Goal: Check status: Check status

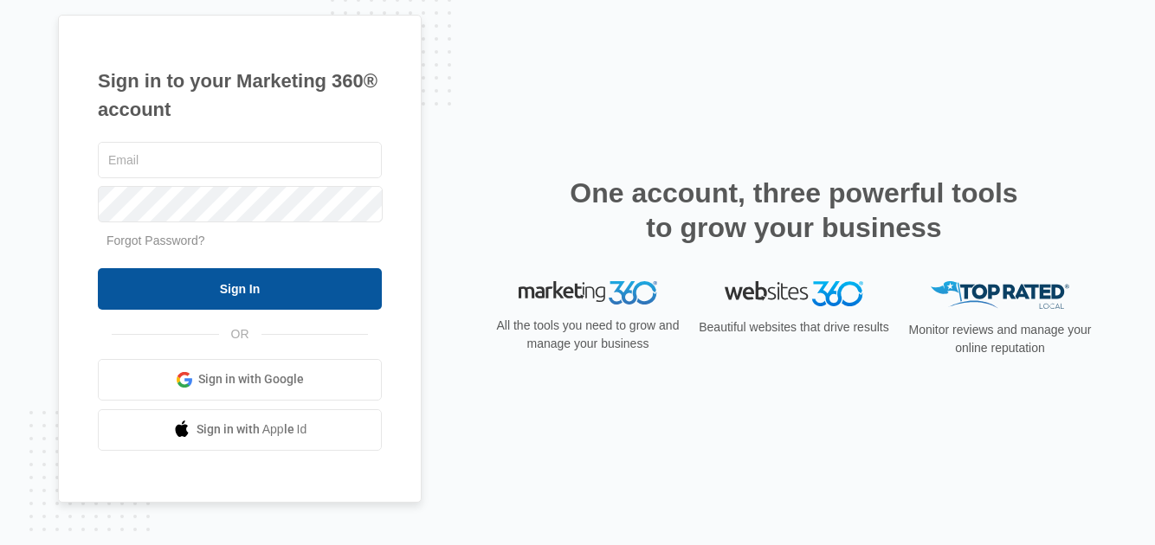
type input "[EMAIL_ADDRESS][DOMAIN_NAME]"
click at [222, 293] on input "Sign In" at bounding box center [240, 289] width 284 height 42
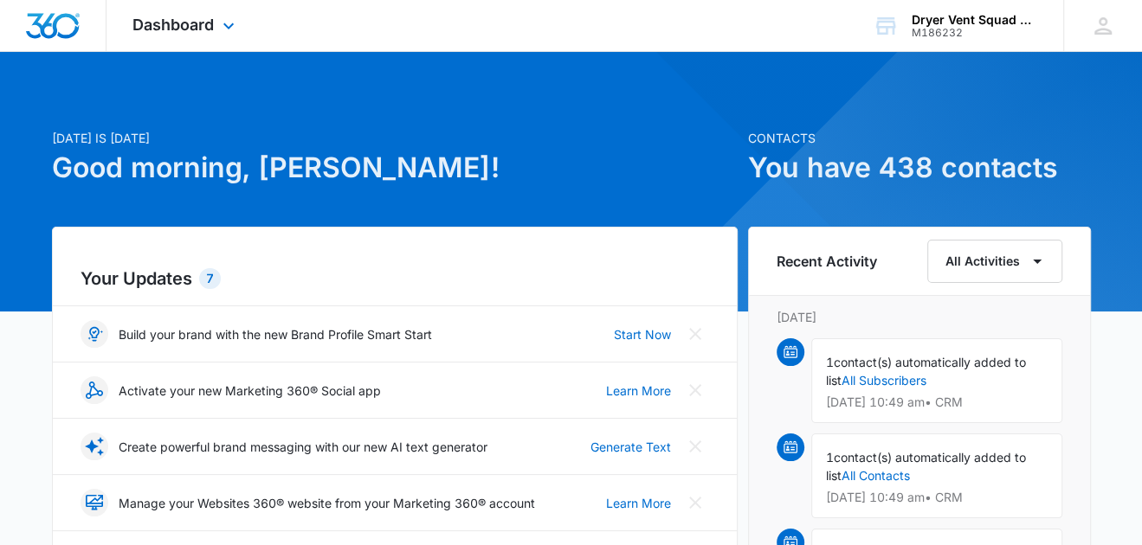
click at [166, 38] on div "Dashboard Apps Reputation Websites Forms CRM Email Social Shop Payments POS Con…" at bounding box center [185, 25] width 158 height 51
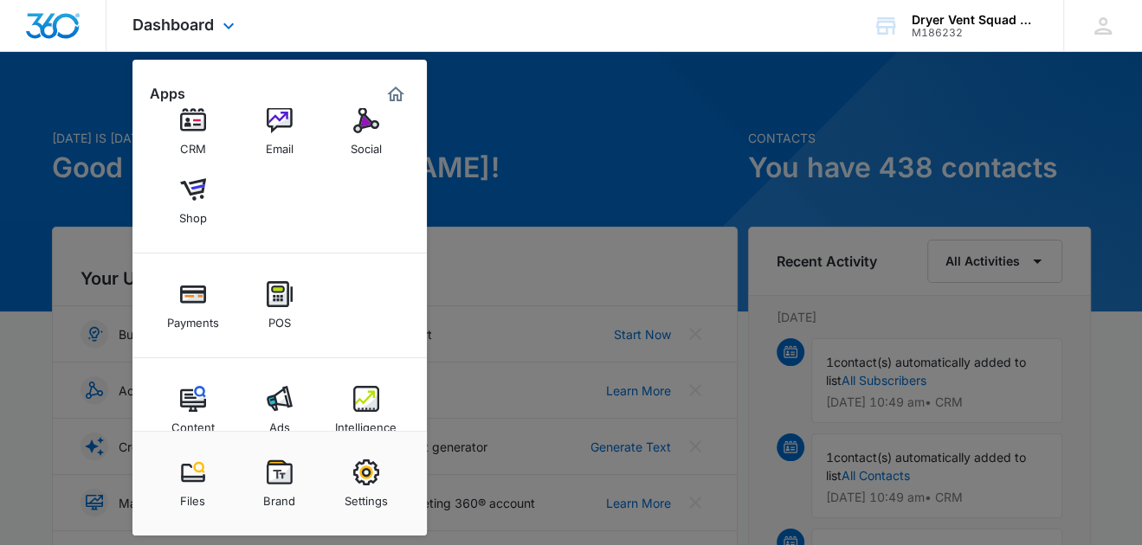
scroll to position [127, 0]
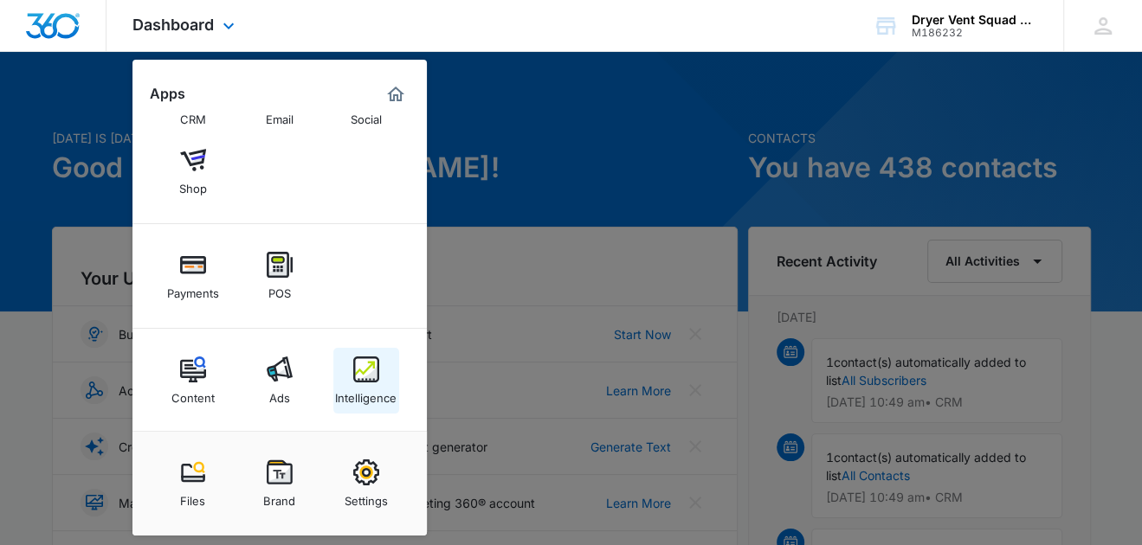
click at [366, 378] on img at bounding box center [366, 370] width 26 height 26
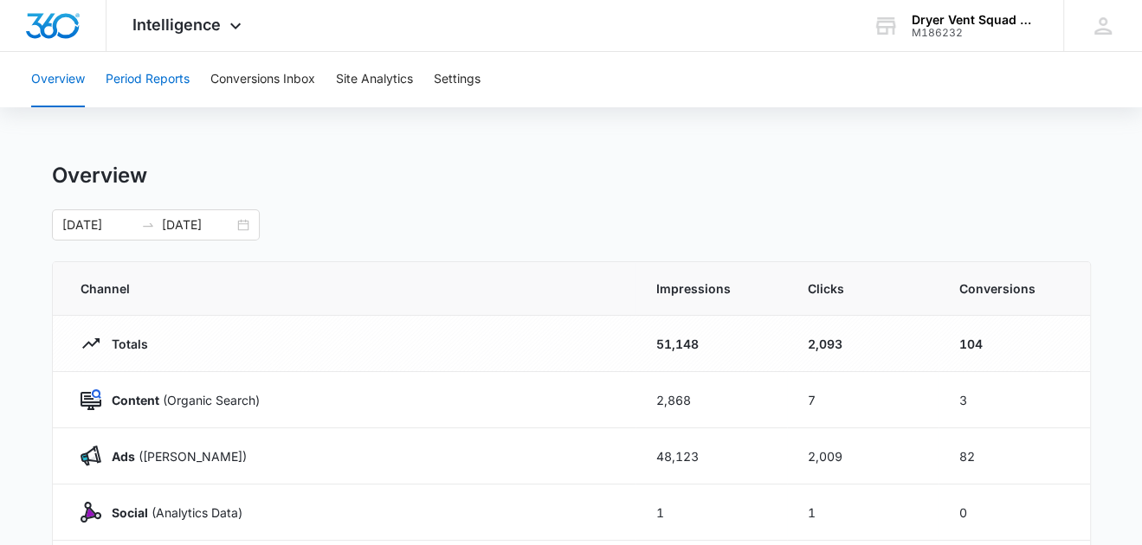
click at [153, 91] on button "Period Reports" at bounding box center [148, 79] width 84 height 55
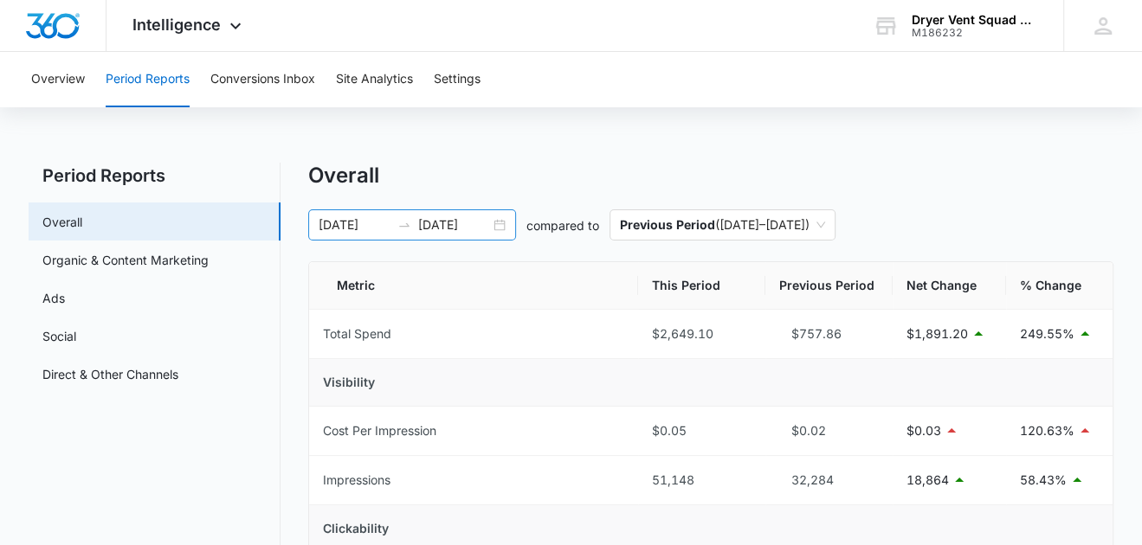
click at [344, 222] on input "[DATE]" at bounding box center [355, 225] width 72 height 19
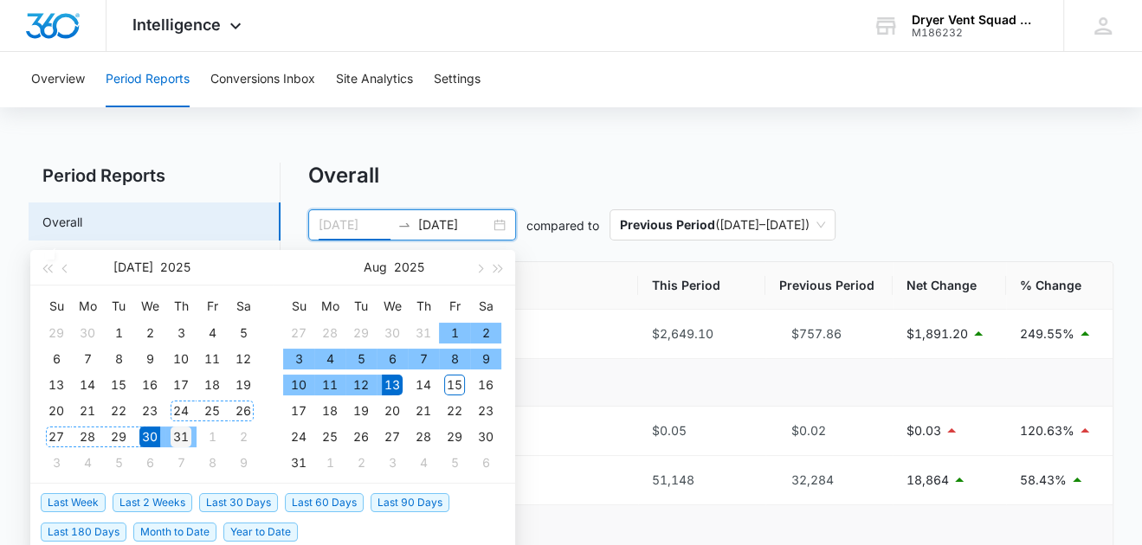
type input "[DATE]"
click at [178, 435] on div "31" at bounding box center [181, 437] width 21 height 21
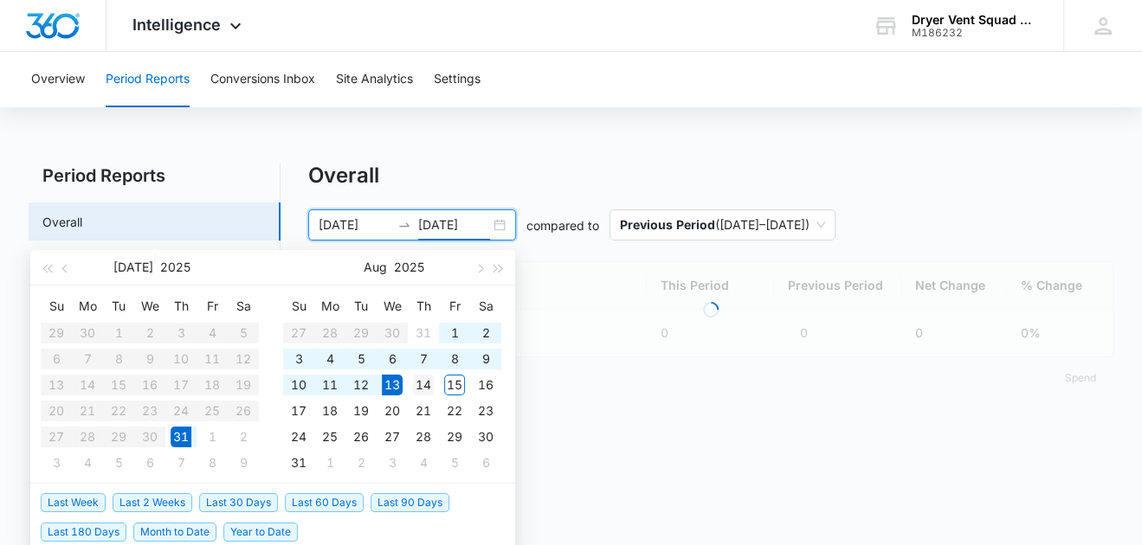
type input "[DATE]"
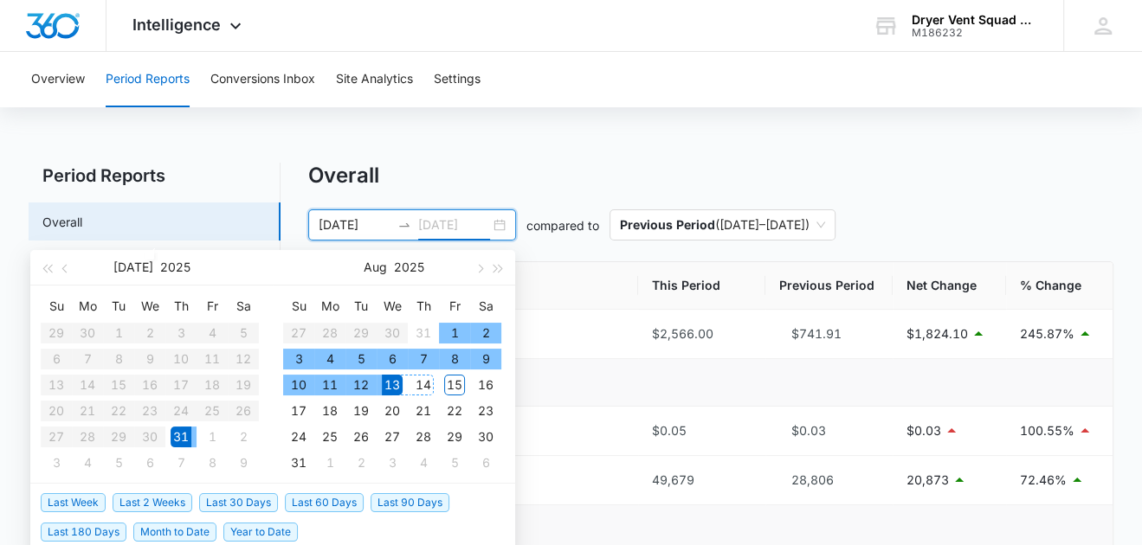
click at [419, 390] on div "14" at bounding box center [423, 385] width 21 height 21
